Goal: Complete application form: Complete application form

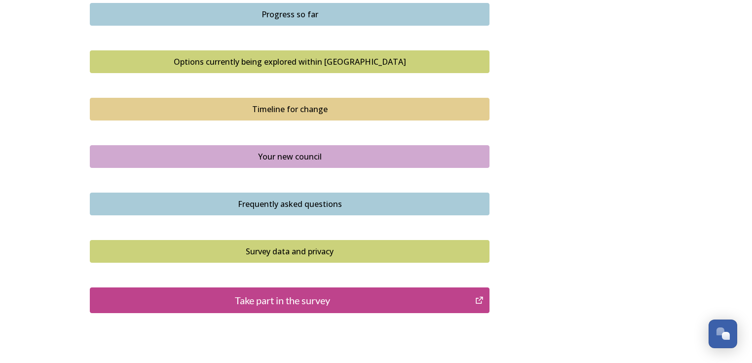
scroll to position [697, 0]
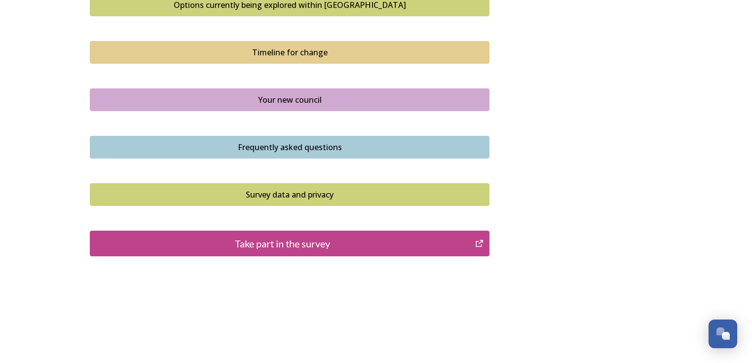
click at [281, 246] on div "Take part in the survey" at bounding box center [282, 243] width 374 height 15
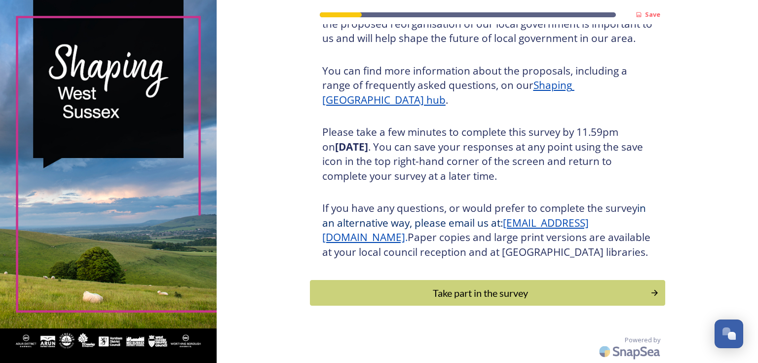
scroll to position [111, 0]
click at [473, 292] on div "Take part in the survey" at bounding box center [480, 292] width 334 height 15
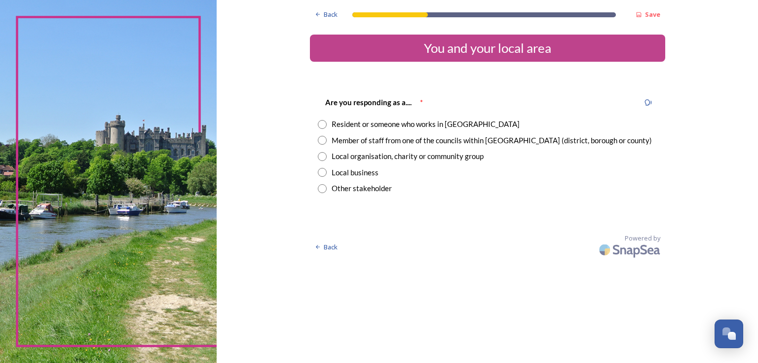
click at [323, 125] on input "radio" at bounding box center [322, 124] width 9 height 9
radio input "true"
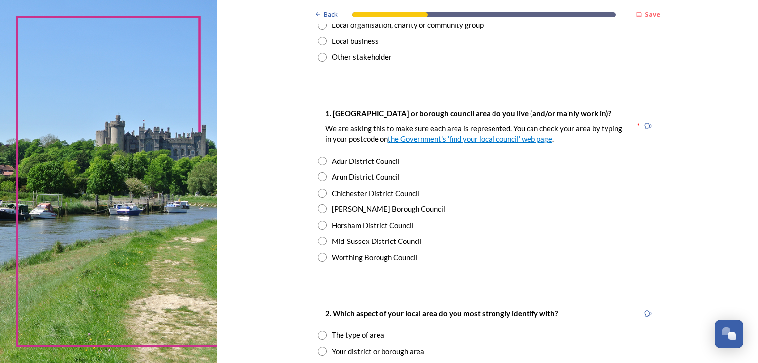
scroll to position [168, 0]
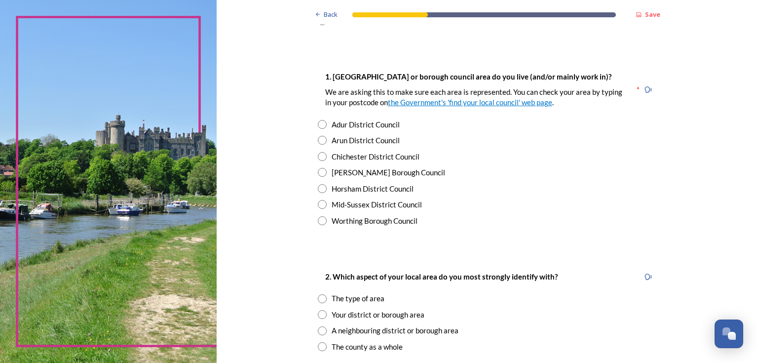
click at [320, 139] on input "radio" at bounding box center [322, 140] width 9 height 9
radio input "true"
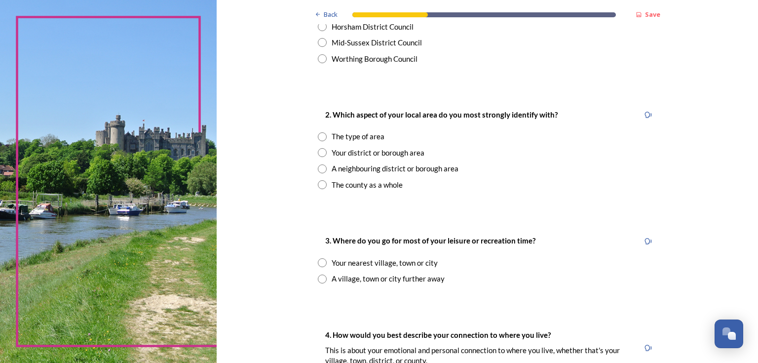
scroll to position [335, 0]
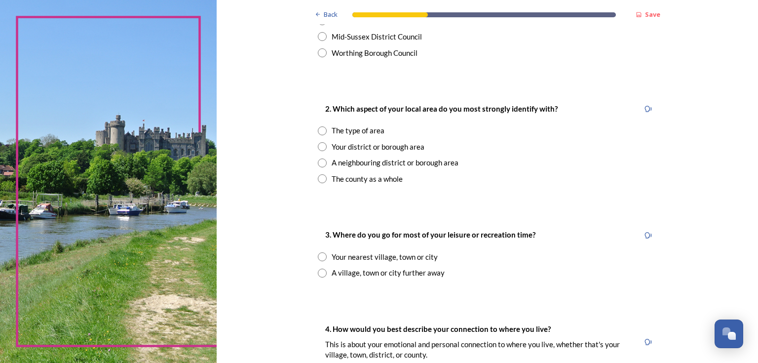
click at [318, 145] on input "radio" at bounding box center [322, 146] width 9 height 9
radio input "true"
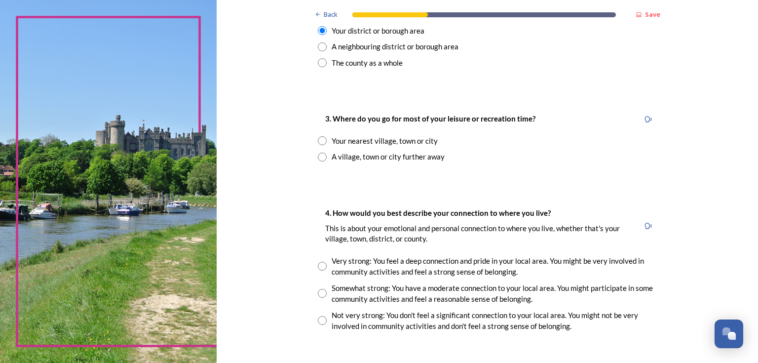
scroll to position [483, 0]
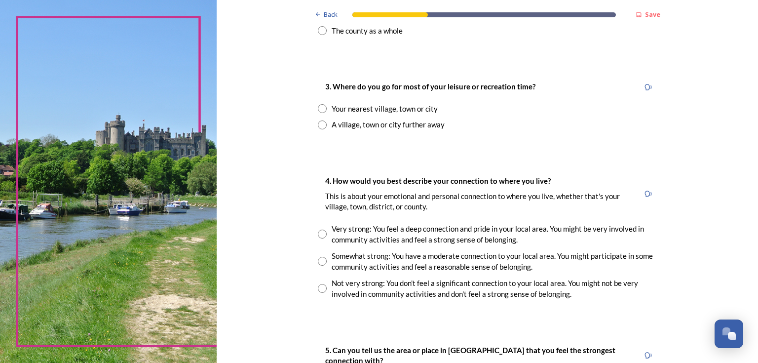
click at [318, 108] on input "radio" at bounding box center [322, 108] width 9 height 9
radio input "true"
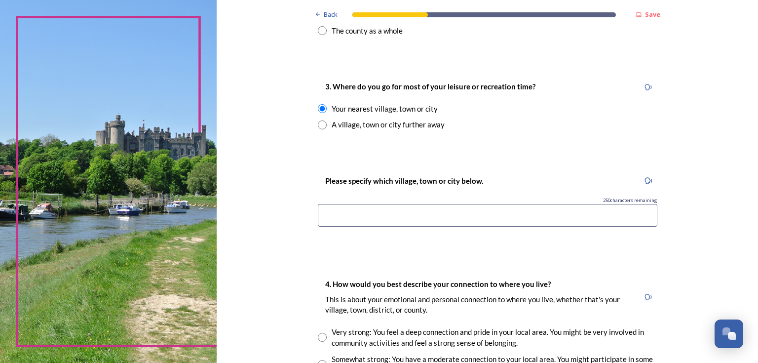
click at [344, 217] on input at bounding box center [487, 215] width 339 height 23
drag, startPoint x: 348, startPoint y: 215, endPoint x: 452, endPoint y: 213, distance: 103.6
click at [452, 213] on input "Ferring, [PERSON_NAME], rUSTINGTON" at bounding box center [487, 215] width 339 height 23
click at [377, 218] on input "Ferring, Arundelo, [GEOGRAPHIC_DATA]" at bounding box center [487, 215] width 339 height 23
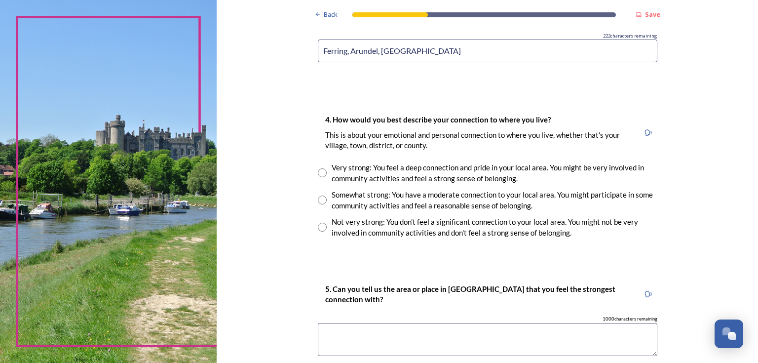
scroll to position [661, 0]
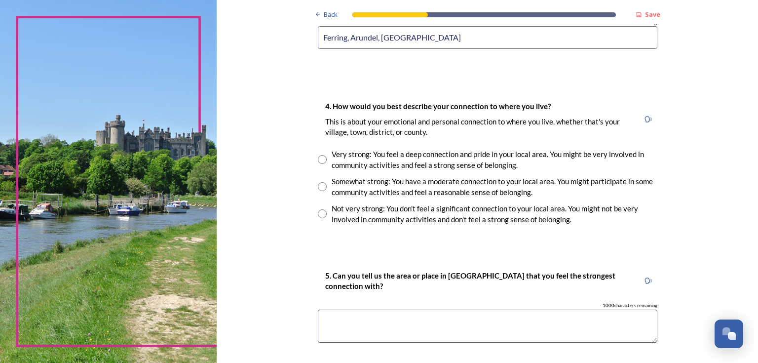
type input "Ferring, Arundel, [GEOGRAPHIC_DATA]"
click at [322, 158] on input "radio" at bounding box center [322, 159] width 9 height 9
radio input "true"
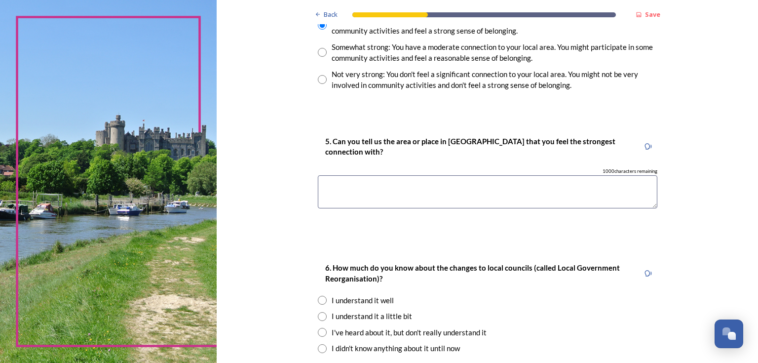
scroll to position [799, 0]
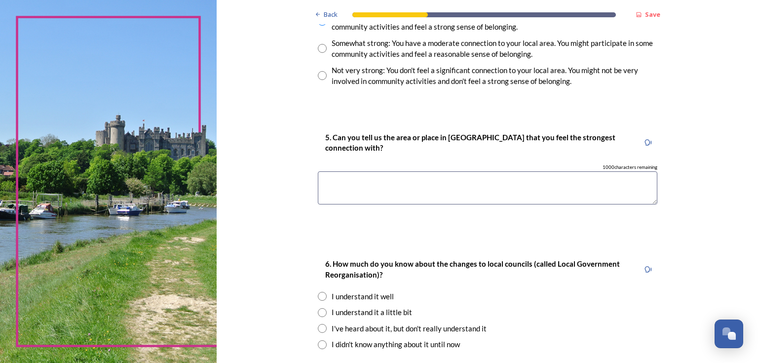
click at [350, 189] on textarea at bounding box center [487, 187] width 339 height 33
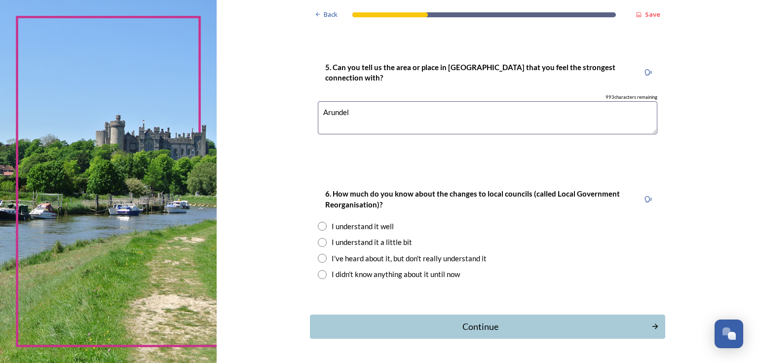
scroll to position [902, 0]
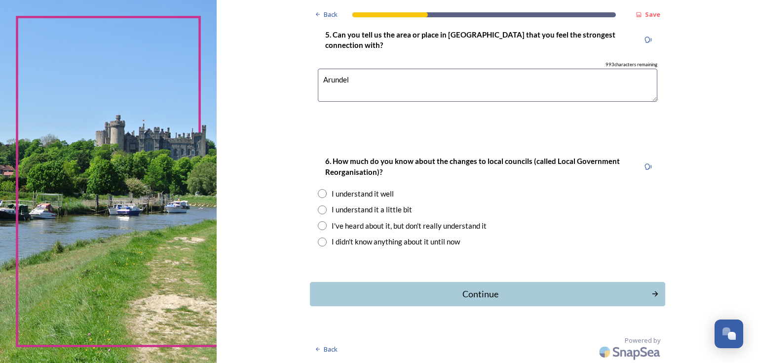
type textarea "Arundel"
click at [318, 209] on input "radio" at bounding box center [322, 209] width 9 height 9
radio input "true"
click at [478, 296] on div "Continue" at bounding box center [480, 293] width 334 height 13
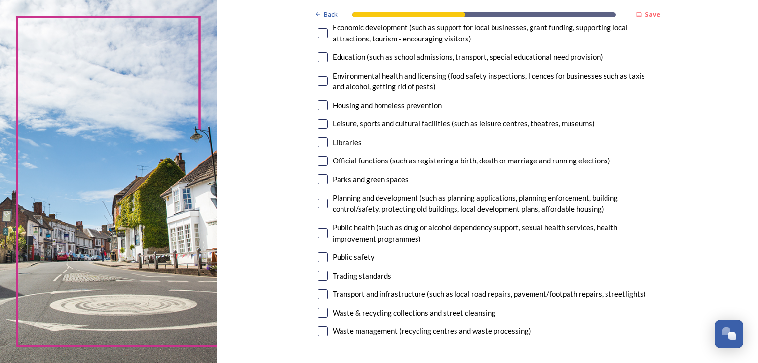
scroll to position [217, 0]
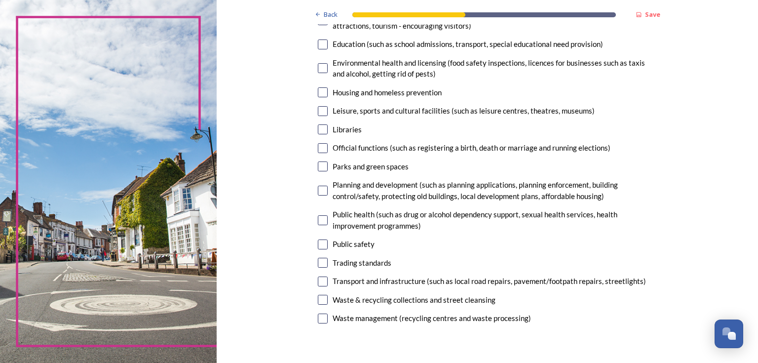
click at [323, 132] on input "checkbox" at bounding box center [323, 129] width 10 height 10
checkbox input "true"
click at [323, 167] on input "checkbox" at bounding box center [323, 166] width 10 height 10
checkbox input "true"
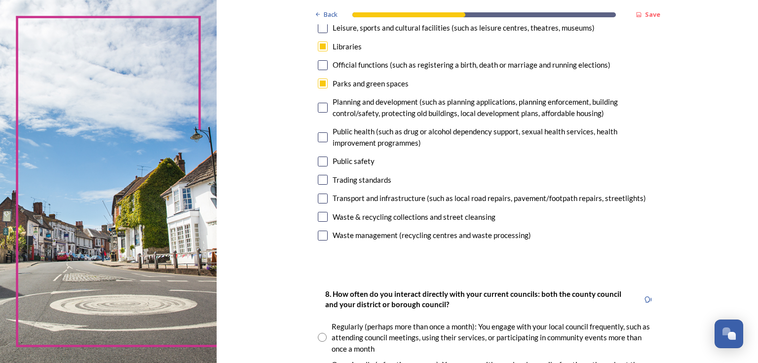
scroll to position [306, 0]
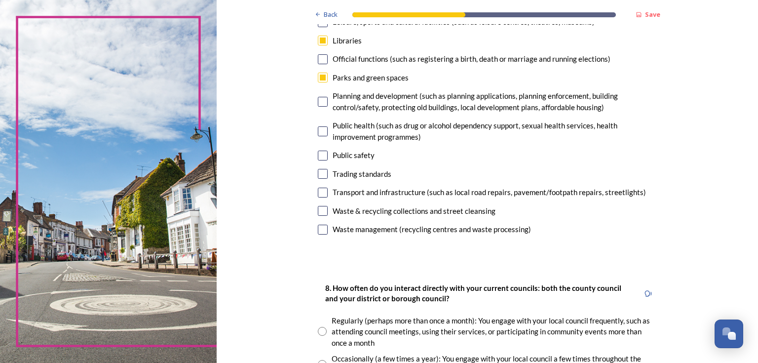
click at [319, 156] on input "checkbox" at bounding box center [323, 155] width 10 height 10
checkbox input "true"
click at [319, 195] on input "checkbox" at bounding box center [323, 192] width 10 height 10
checkbox input "true"
click at [320, 213] on input "checkbox" at bounding box center [323, 211] width 10 height 10
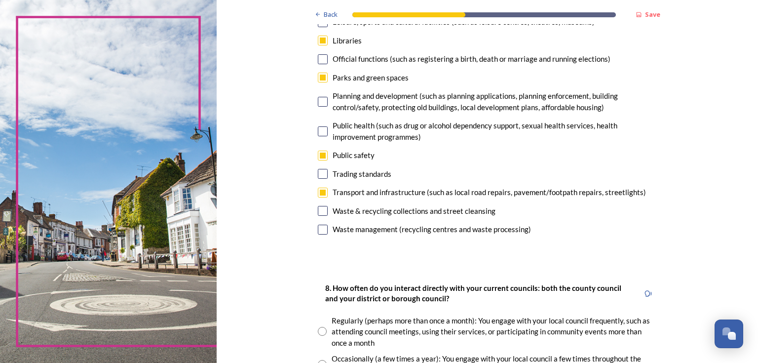
checkbox input "true"
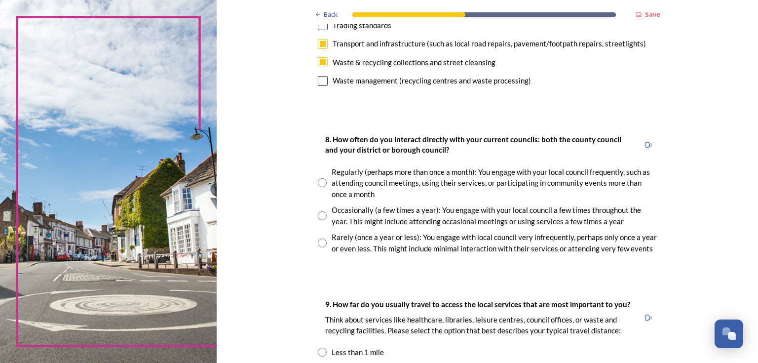
scroll to position [474, 0]
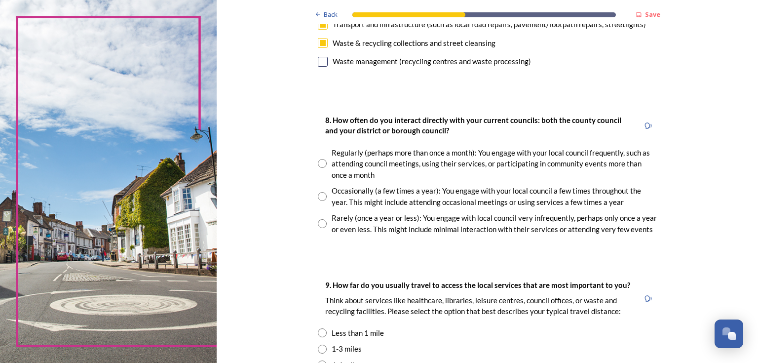
click at [320, 164] on input "radio" at bounding box center [322, 163] width 9 height 9
radio input "true"
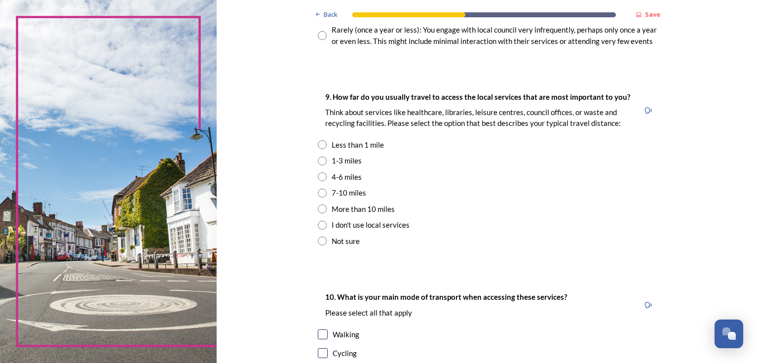
scroll to position [691, 0]
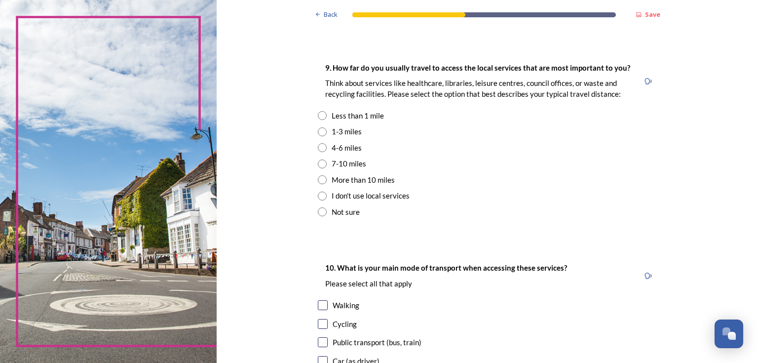
drag, startPoint x: 319, startPoint y: 132, endPoint x: 485, endPoint y: 124, distance: 167.0
click at [320, 132] on input "radio" at bounding box center [322, 131] width 9 height 9
radio input "true"
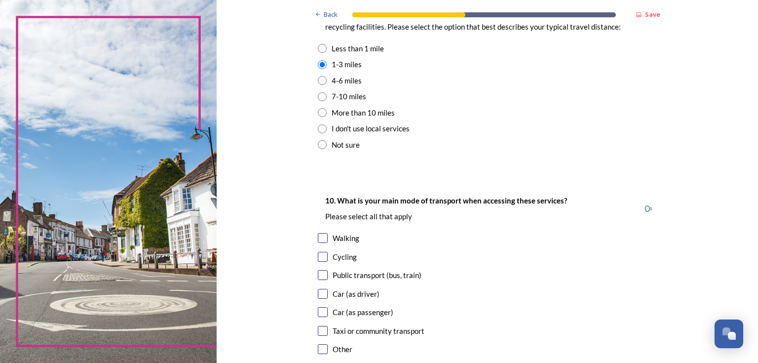
scroll to position [809, 0]
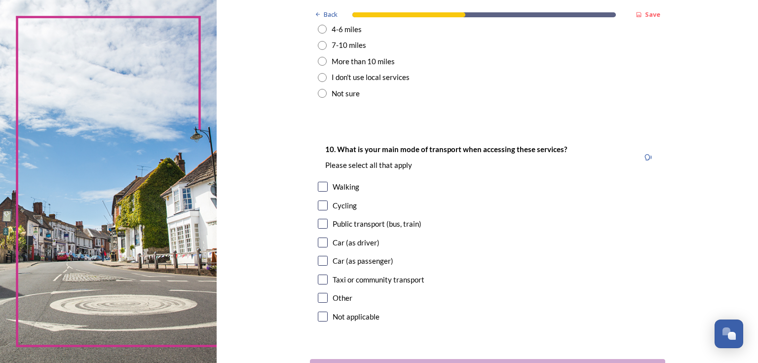
click at [321, 223] on input "checkbox" at bounding box center [323, 224] width 10 height 10
checkbox input "true"
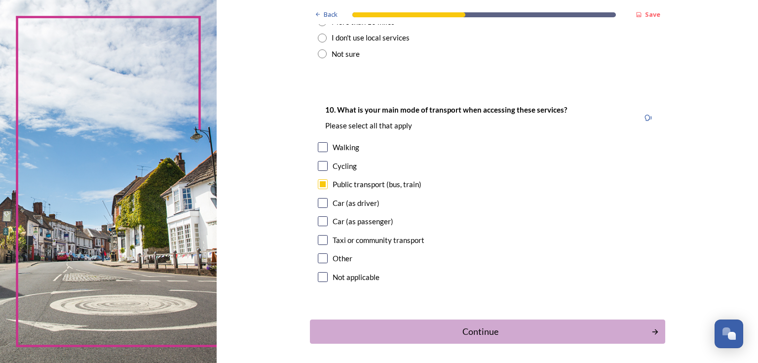
scroll to position [886, 0]
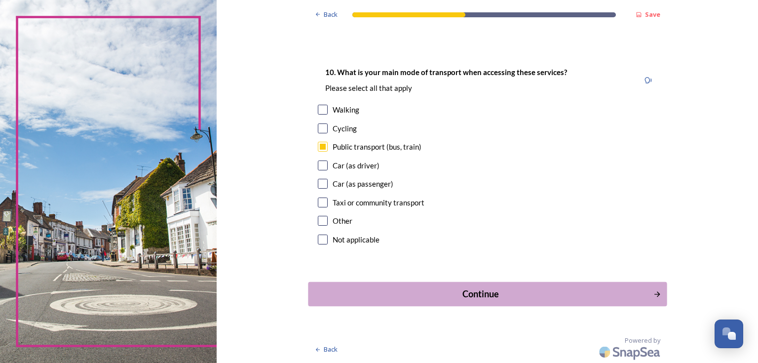
click at [471, 295] on div "Continue" at bounding box center [480, 293] width 334 height 13
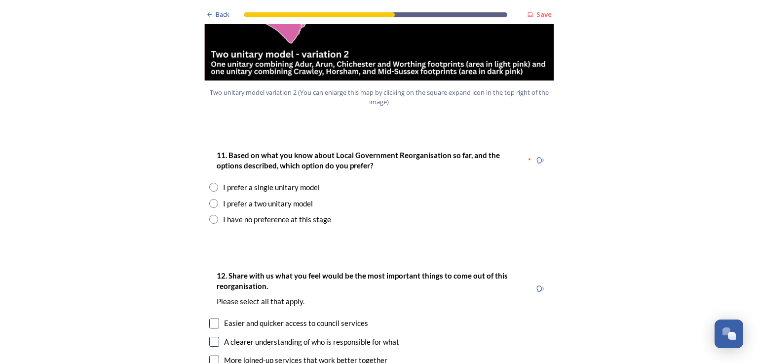
scroll to position [1283, 0]
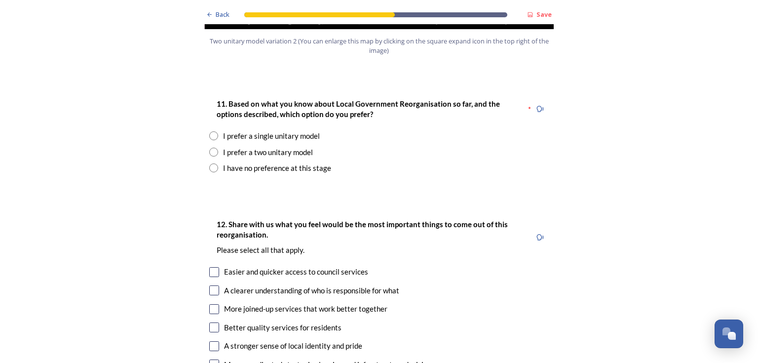
click at [209, 148] on input "radio" at bounding box center [213, 152] width 9 height 9
radio input "true"
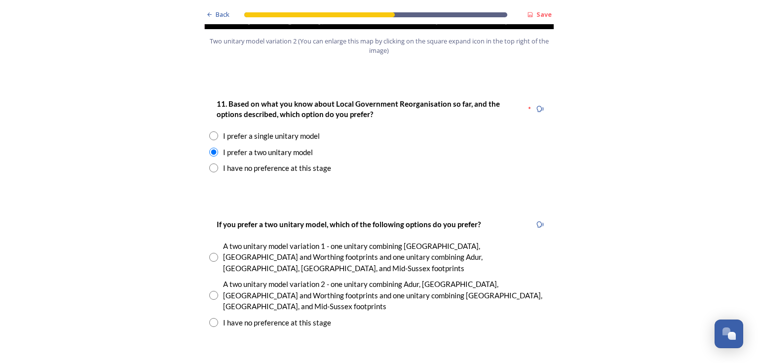
click at [212, 253] on input "radio" at bounding box center [213, 257] width 9 height 9
radio input "true"
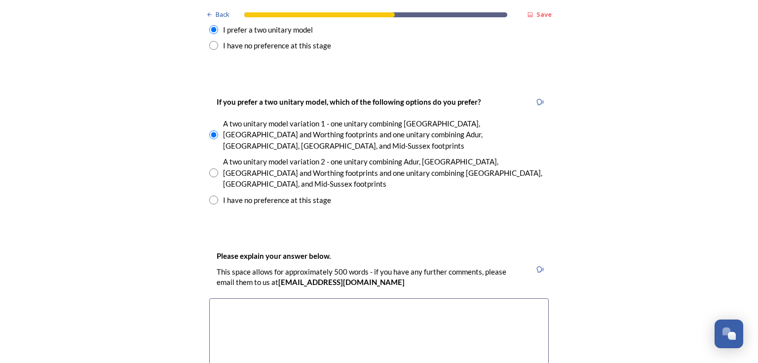
scroll to position [1401, 0]
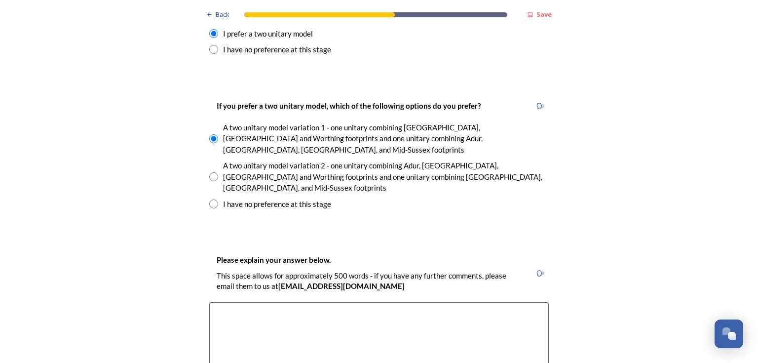
click at [261, 302] on textarea at bounding box center [378, 357] width 339 height 111
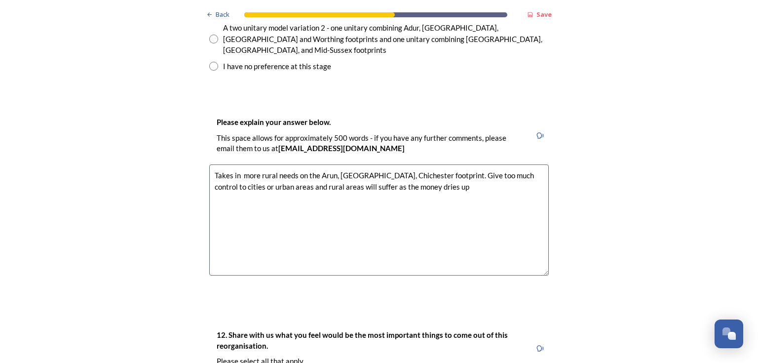
scroll to position [1569, 0]
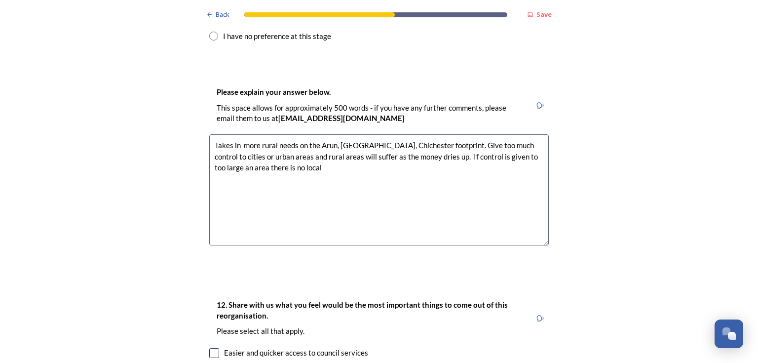
click at [237, 134] on textarea "Takes in more rural needs on the Arun, [GEOGRAPHIC_DATA], Chichester footprint.…" at bounding box center [378, 189] width 339 height 111
click at [305, 134] on textarea "Takes in more rural needs on the Arun, [GEOGRAPHIC_DATA], Chichester footprint.…" at bounding box center [378, 189] width 339 height 111
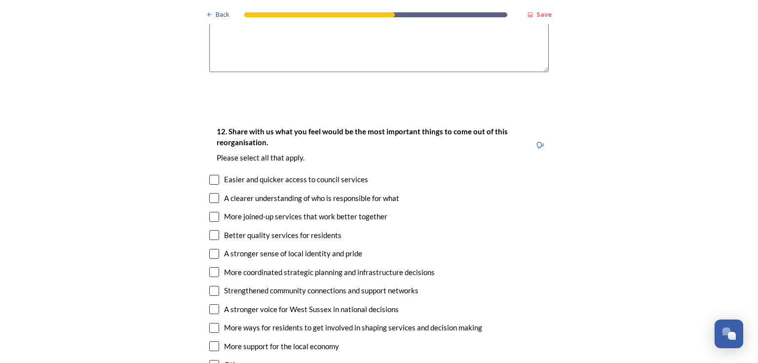
scroll to position [1737, 0]
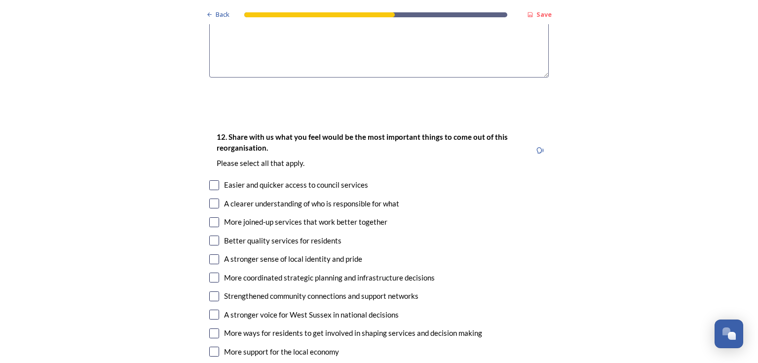
type textarea "Takes in more rural needs on the Arun, [GEOGRAPHIC_DATA], Chichester footprint.…"
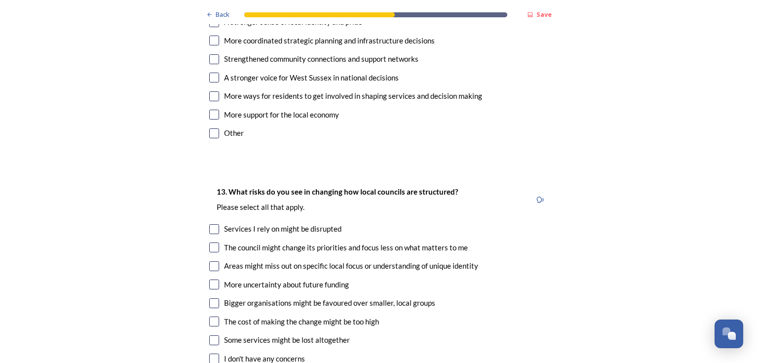
scroll to position [1993, 0]
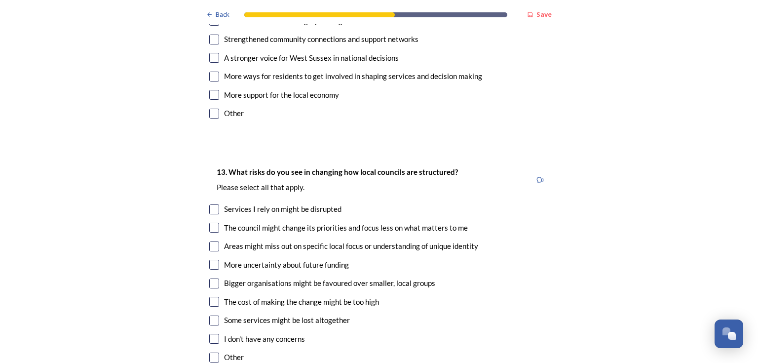
click at [210, 204] on input "checkbox" at bounding box center [214, 209] width 10 height 10
checkbox input "true"
click at [211, 222] on input "checkbox" at bounding box center [214, 227] width 10 height 10
checkbox input "true"
click at [211, 241] on input "checkbox" at bounding box center [214, 246] width 10 height 10
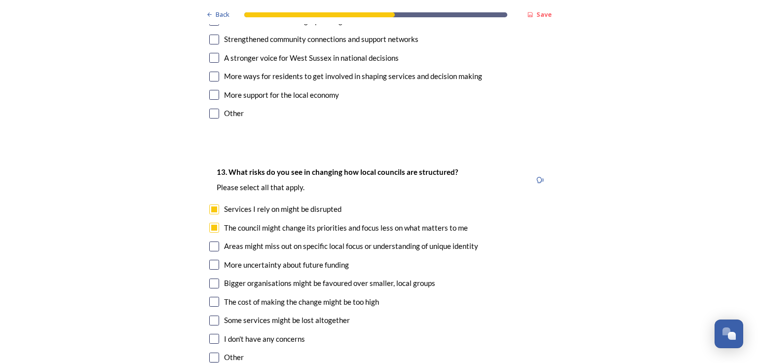
checkbox input "true"
click at [212, 260] on input "checkbox" at bounding box center [214, 265] width 10 height 10
checkbox input "true"
click at [213, 278] on input "checkbox" at bounding box center [214, 283] width 10 height 10
checkbox input "true"
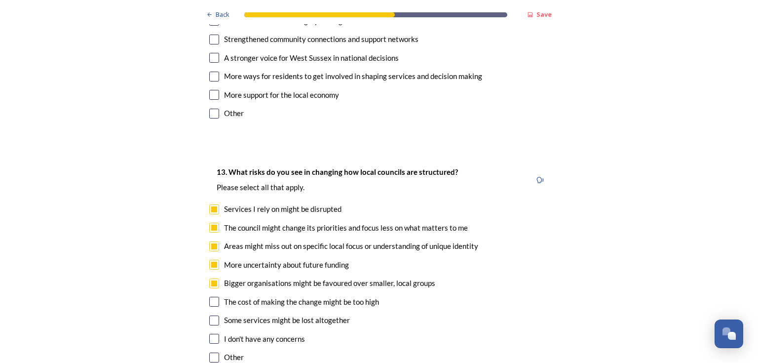
click at [215, 297] on input "checkbox" at bounding box center [214, 302] width 10 height 10
checkbox input "true"
click at [213, 315] on input "checkbox" at bounding box center [214, 320] width 10 height 10
checkbox input "true"
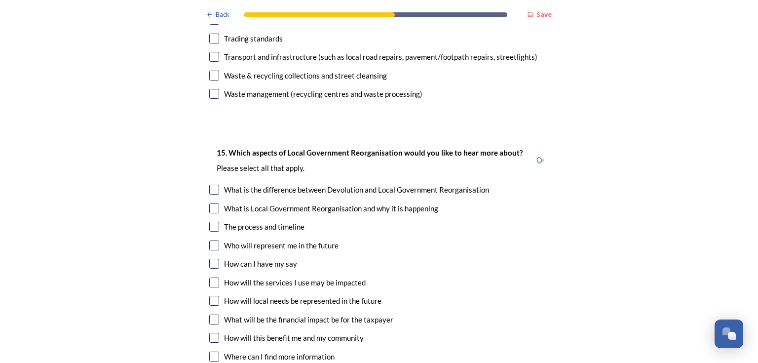
scroll to position [2822, 0]
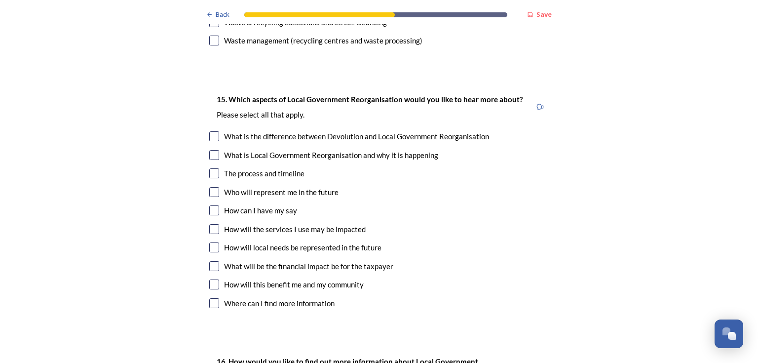
click at [210, 242] on input "checkbox" at bounding box center [214, 247] width 10 height 10
checkbox input "true"
click at [210, 279] on input "checkbox" at bounding box center [214, 284] width 10 height 10
checkbox input "true"
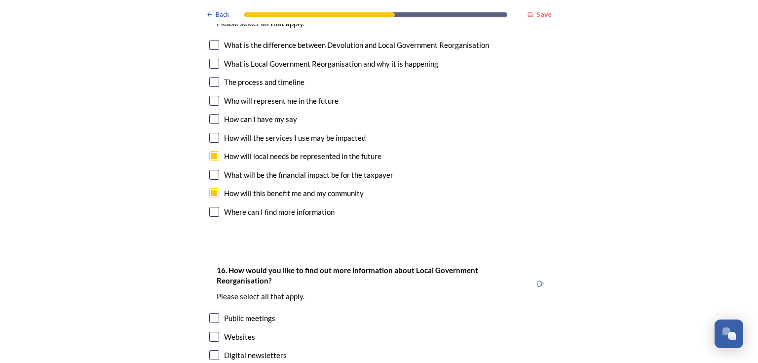
scroll to position [3033, 0]
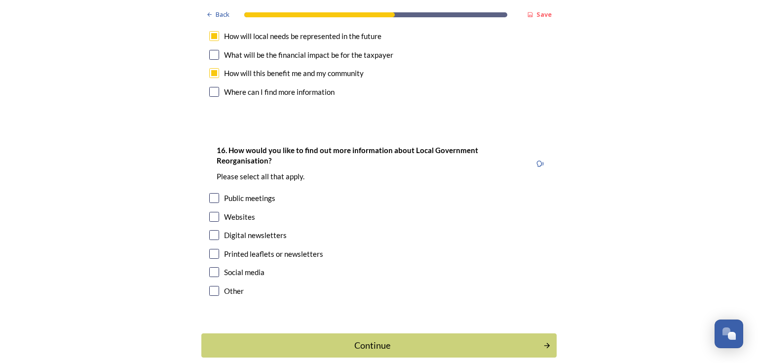
click at [213, 249] on input "checkbox" at bounding box center [214, 254] width 10 height 10
checkbox input "true"
click at [212, 267] on input "checkbox" at bounding box center [214, 272] width 10 height 10
checkbox input "true"
click at [357, 338] on div "Continue" at bounding box center [372, 344] width 334 height 13
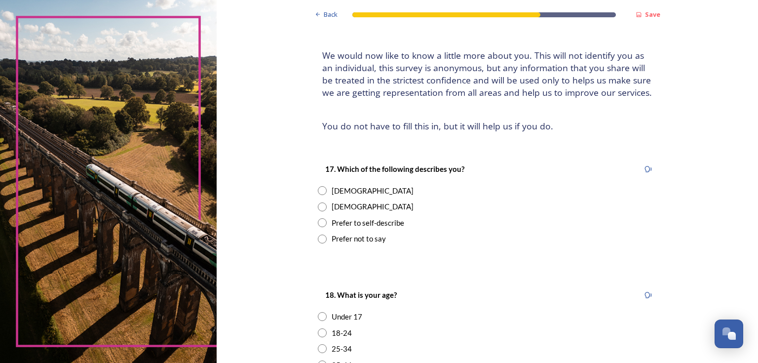
scroll to position [49, 0]
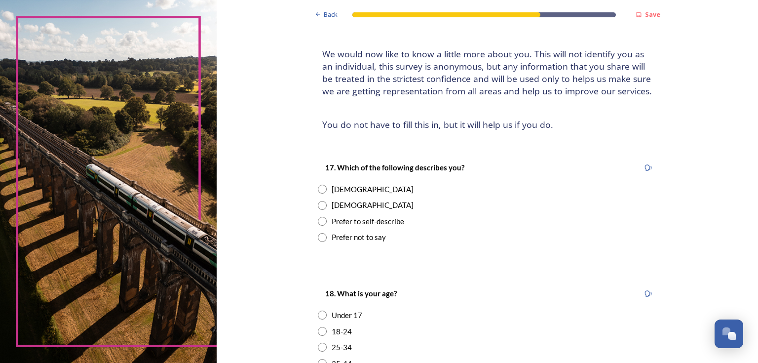
click at [319, 203] on input "radio" at bounding box center [322, 205] width 9 height 9
radio input "true"
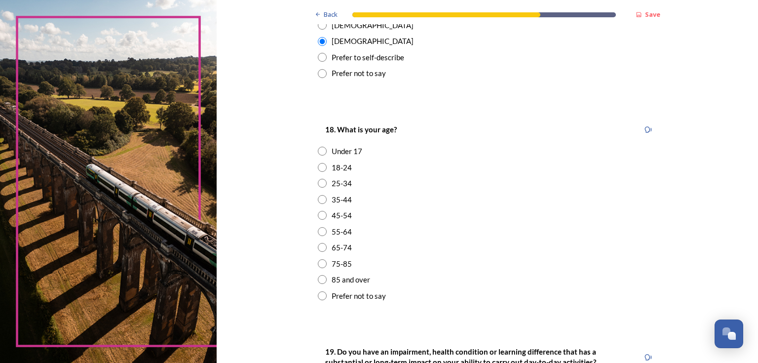
scroll to position [217, 0]
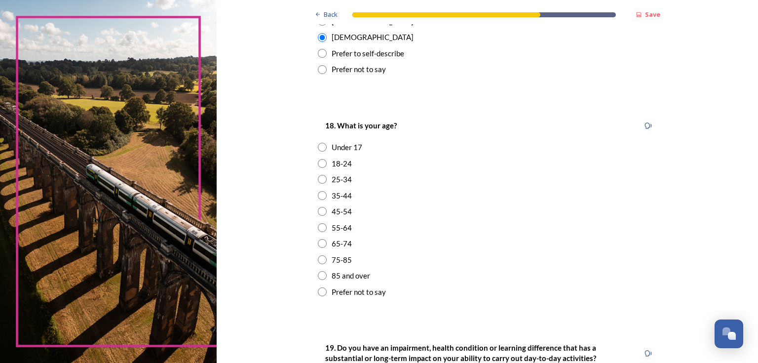
click at [318, 241] on input "radio" at bounding box center [322, 243] width 9 height 9
radio input "true"
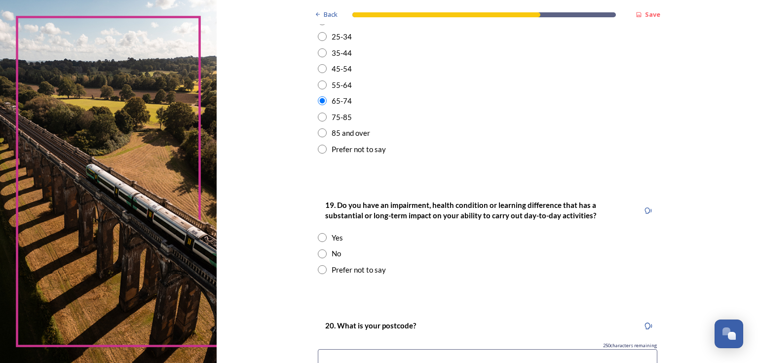
scroll to position [395, 0]
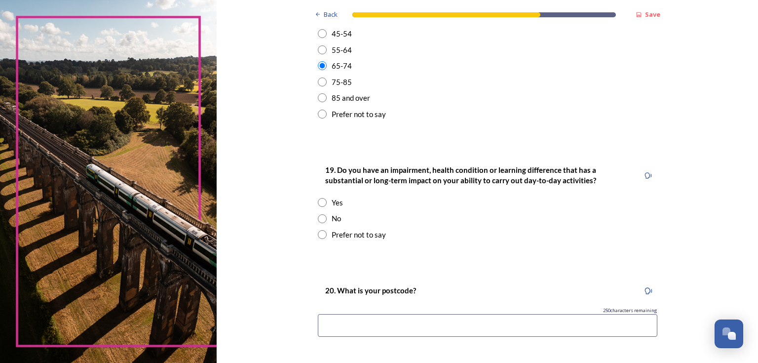
drag, startPoint x: 318, startPoint y: 219, endPoint x: 560, endPoint y: 183, distance: 244.9
click at [318, 219] on input "radio" at bounding box center [322, 218] width 9 height 9
radio input "true"
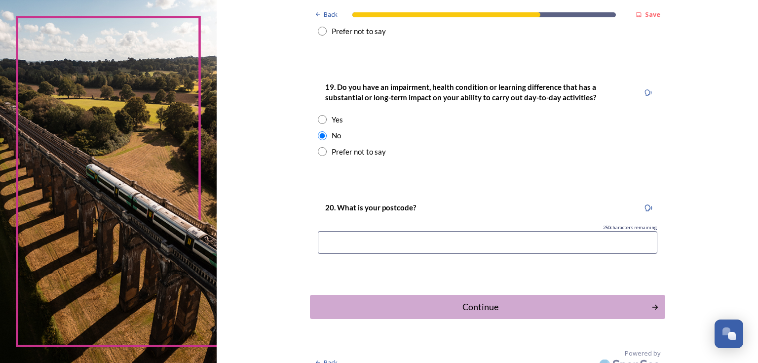
scroll to position [490, 0]
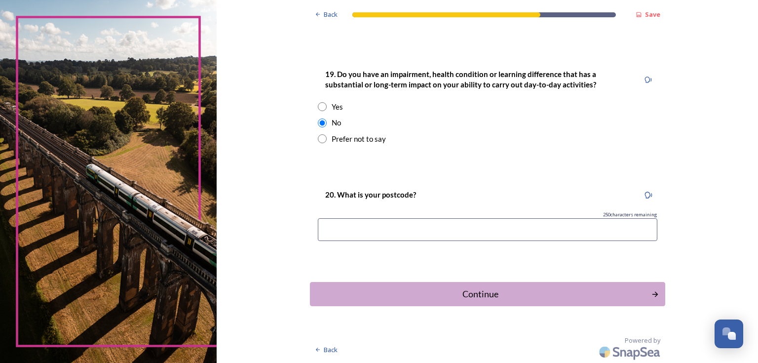
click at [351, 227] on input at bounding box center [487, 229] width 339 height 23
type input "BN12 6QT"
click at [472, 292] on div "Continue" at bounding box center [480, 293] width 334 height 13
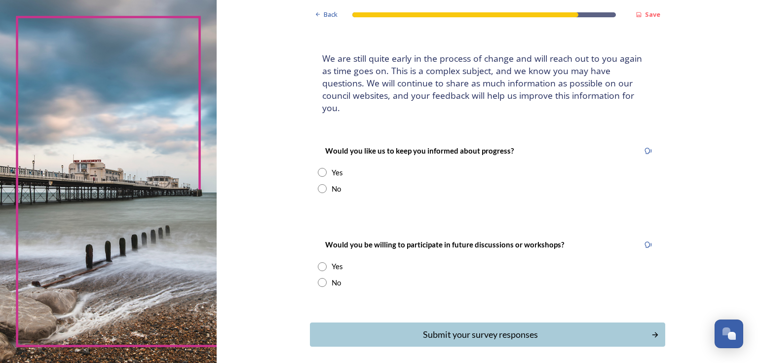
scroll to position [73, 0]
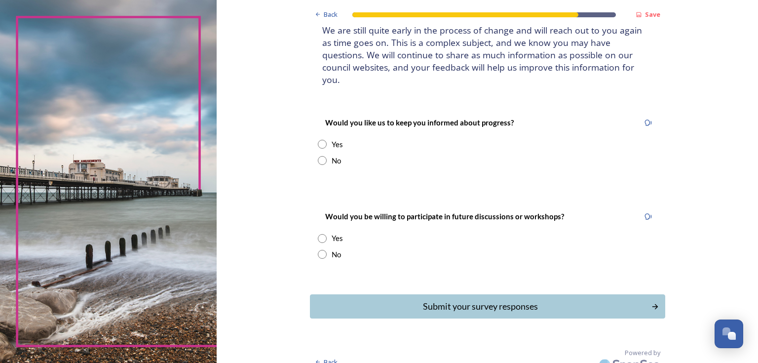
click at [320, 250] on input "radio" at bounding box center [322, 254] width 9 height 9
radio input "true"
click at [318, 140] on input "radio" at bounding box center [322, 144] width 9 height 9
radio input "true"
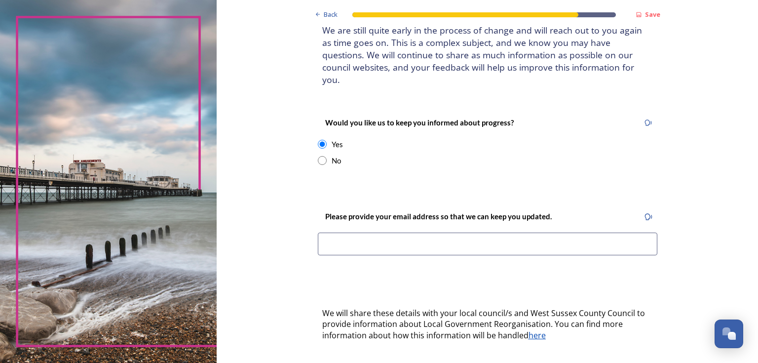
click at [354, 235] on input at bounding box center [487, 243] width 339 height 23
type input "[EMAIL_ADDRESS][DOMAIN_NAME]"
click at [701, 126] on div "Back Save Keep updated We are still quite early in the process of change and wi…" at bounding box center [487, 232] width 541 height 610
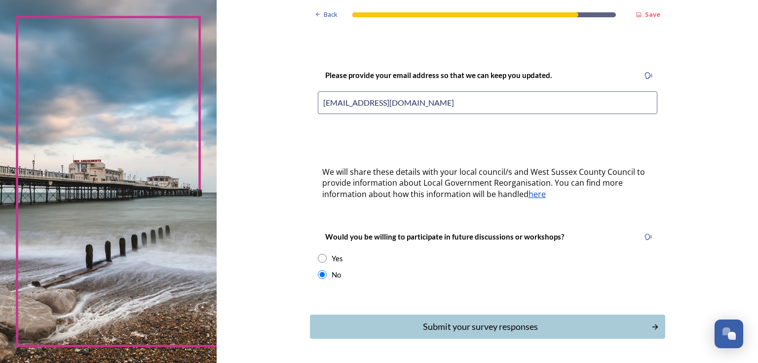
scroll to position [234, 0]
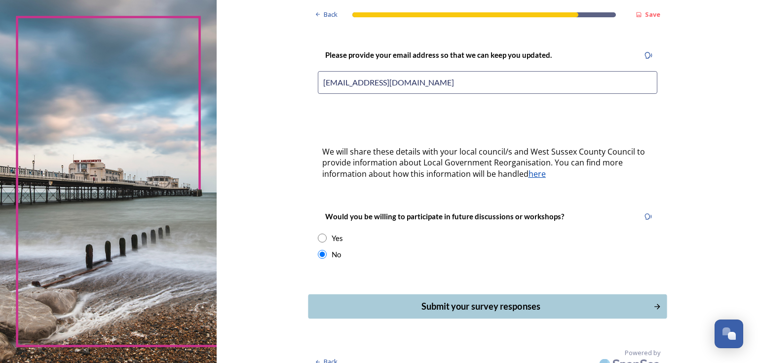
click at [479, 299] on div "Submit your survey responses" at bounding box center [480, 305] width 334 height 13
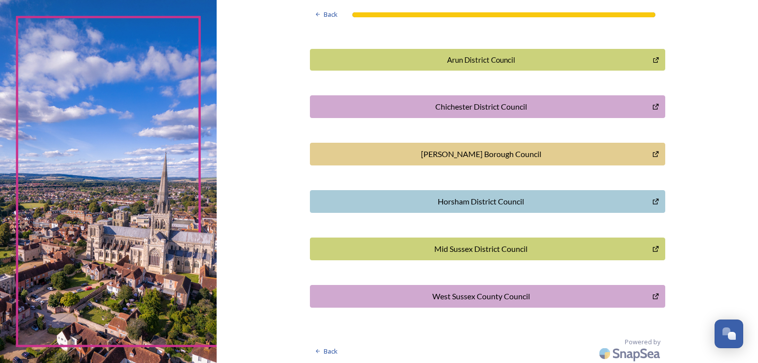
scroll to position [271, 0]
